Goal: Task Accomplishment & Management: Use online tool/utility

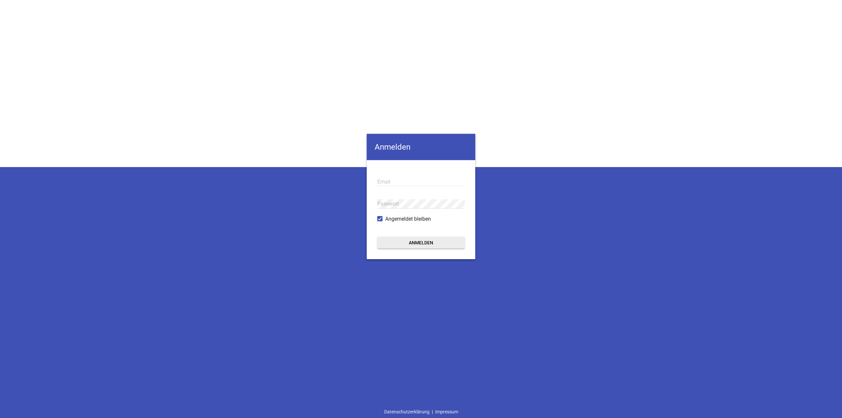
type input "[EMAIL_ADDRESS][DOMAIN_NAME]"
click at [407, 247] on button "Anmelden" at bounding box center [420, 243] width 87 height 12
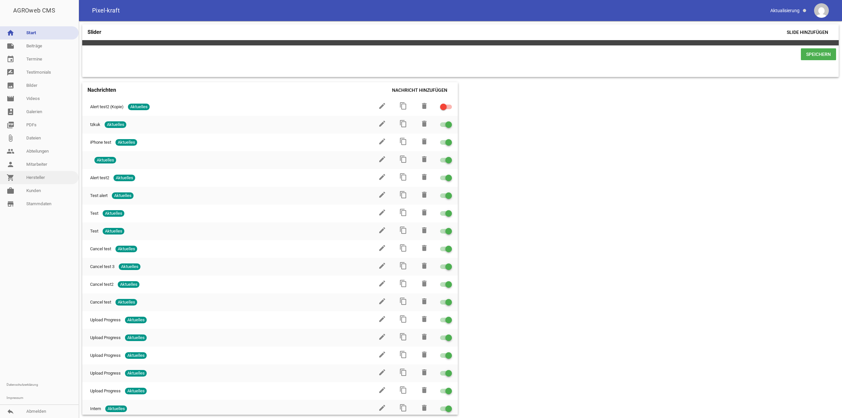
click at [39, 176] on link "shopping_cart Hersteller" at bounding box center [39, 177] width 79 height 13
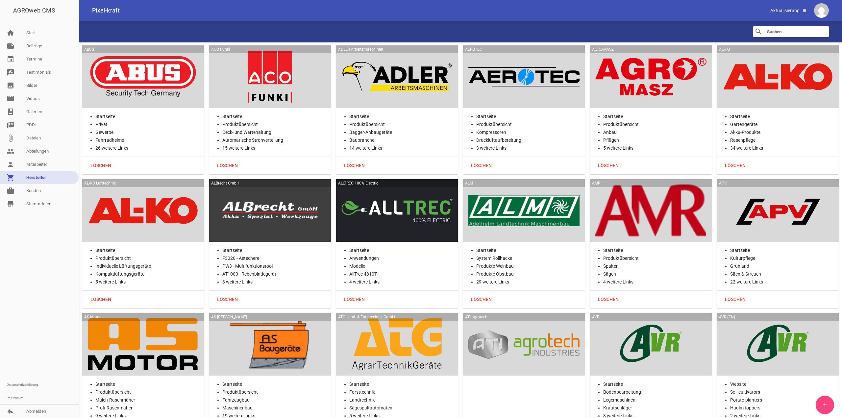
click at [824, 405] on icon "add" at bounding box center [825, 405] width 8 height 8
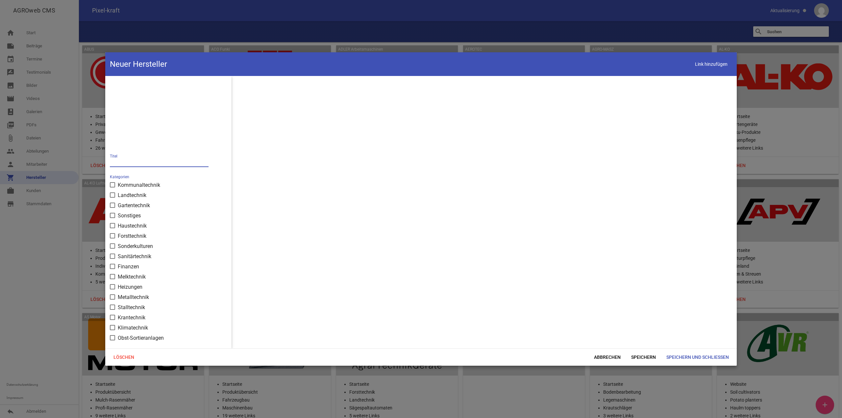
click at [140, 162] on input "text" at bounding box center [159, 162] width 99 height 9
paste input "TerraExact"
type input "TerraExact"
click at [680, 359] on span "Speichern und Schließen" at bounding box center [697, 357] width 73 height 12
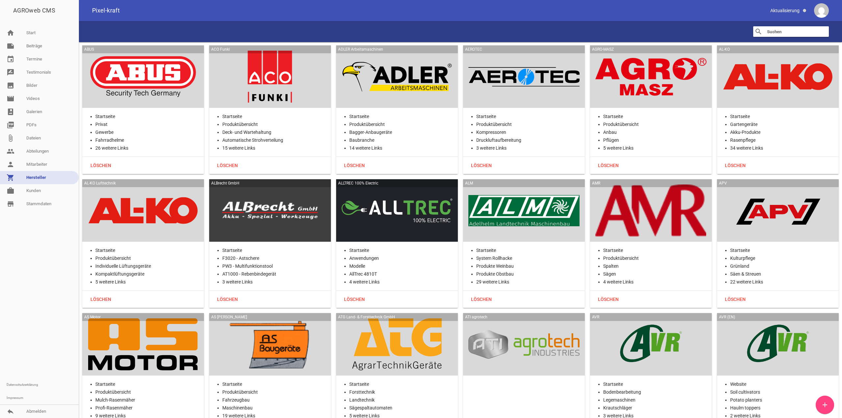
click at [809, 29] on input "text" at bounding box center [792, 32] width 53 height 8
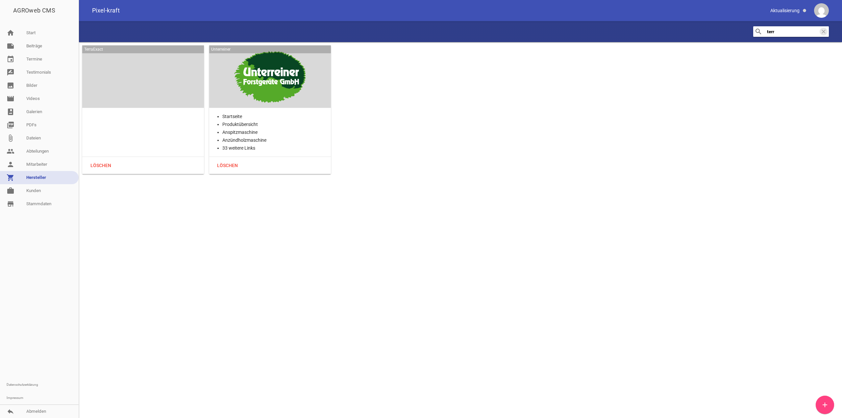
type input "terr"
click at [15, 292] on div at bounding box center [39, 294] width 79 height 168
